Goal: Transaction & Acquisition: Purchase product/service

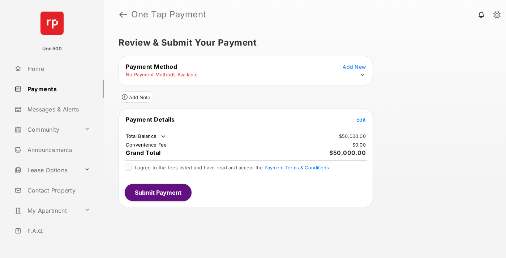
click at [361, 119] on span "Edit" at bounding box center [361, 119] width 9 height 6
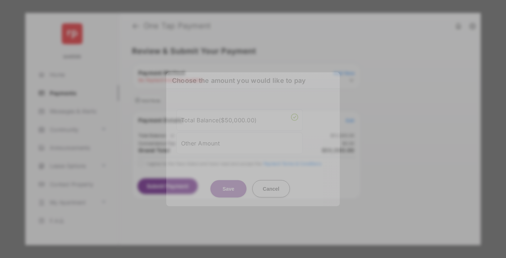
click at [240, 141] on div "Other Amount" at bounding box center [239, 143] width 117 height 12
type input "****"
click at [229, 191] on button "Save" at bounding box center [229, 188] width 36 height 17
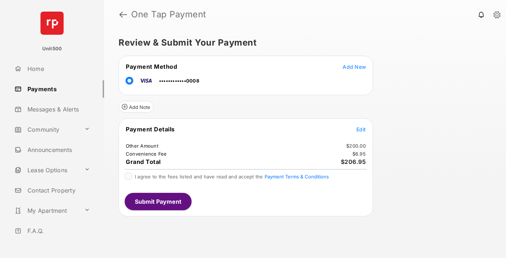
click at [361, 129] on span "Edit" at bounding box center [361, 129] width 9 height 6
click at [158, 201] on button "Submit Payment" at bounding box center [158, 201] width 67 height 17
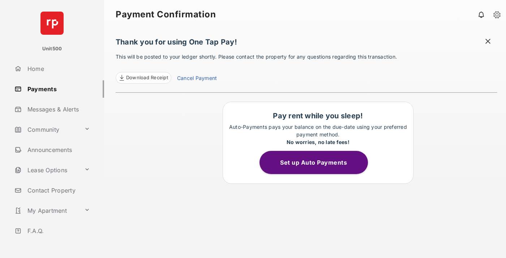
click at [488, 42] on span at bounding box center [488, 42] width 7 height 9
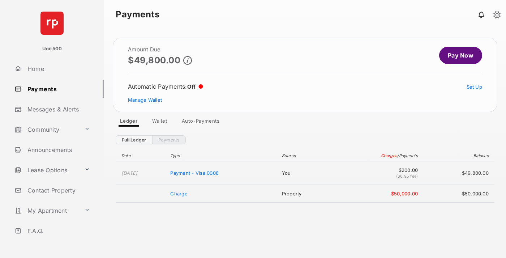
click at [145, 100] on link "Manage Wallet" at bounding box center [145, 100] width 34 height 6
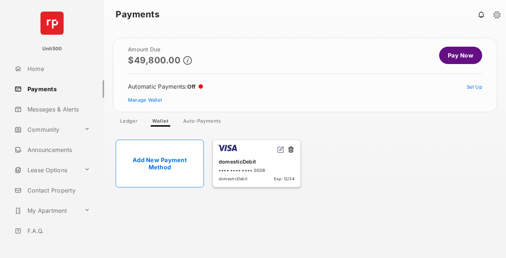
click at [291, 150] on button at bounding box center [291, 150] width 7 height 8
